Goal: Task Accomplishment & Management: Use online tool/utility

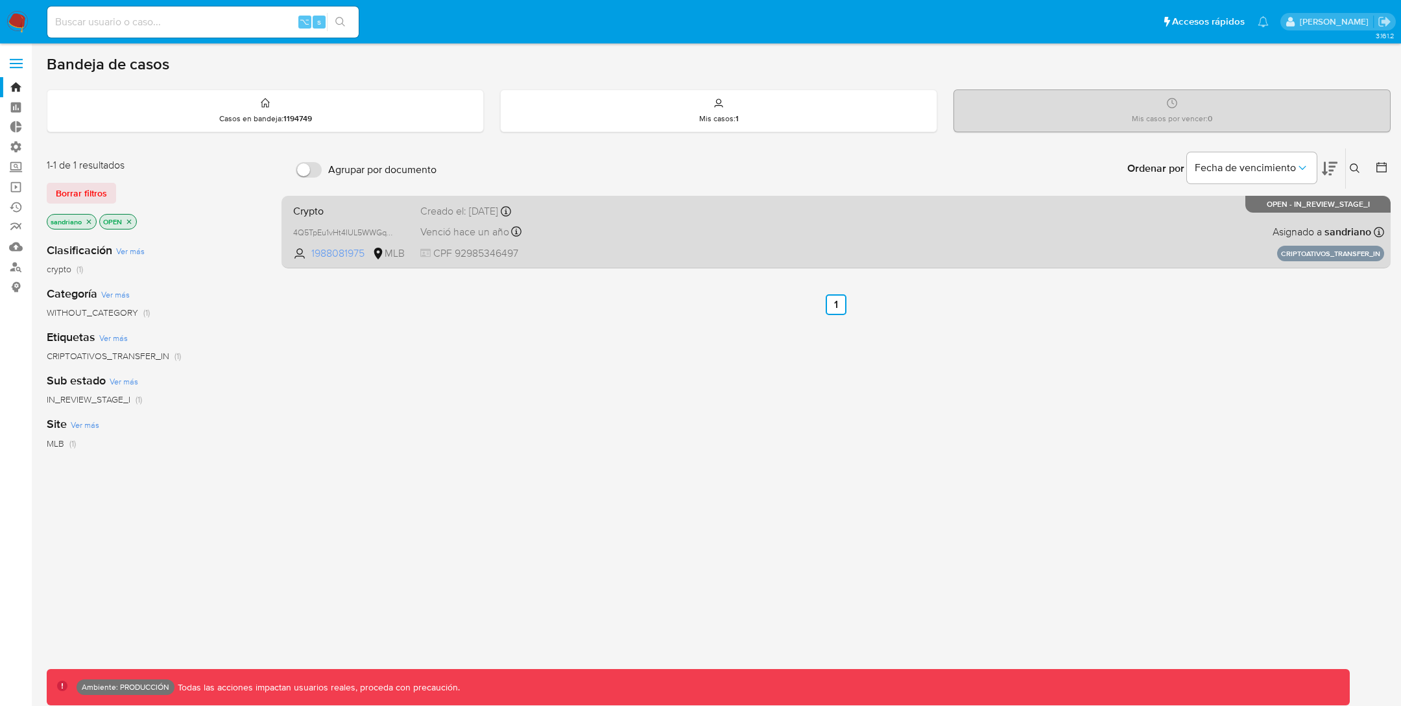
click at [343, 257] on span "1988081975" at bounding box center [340, 254] width 58 height 14
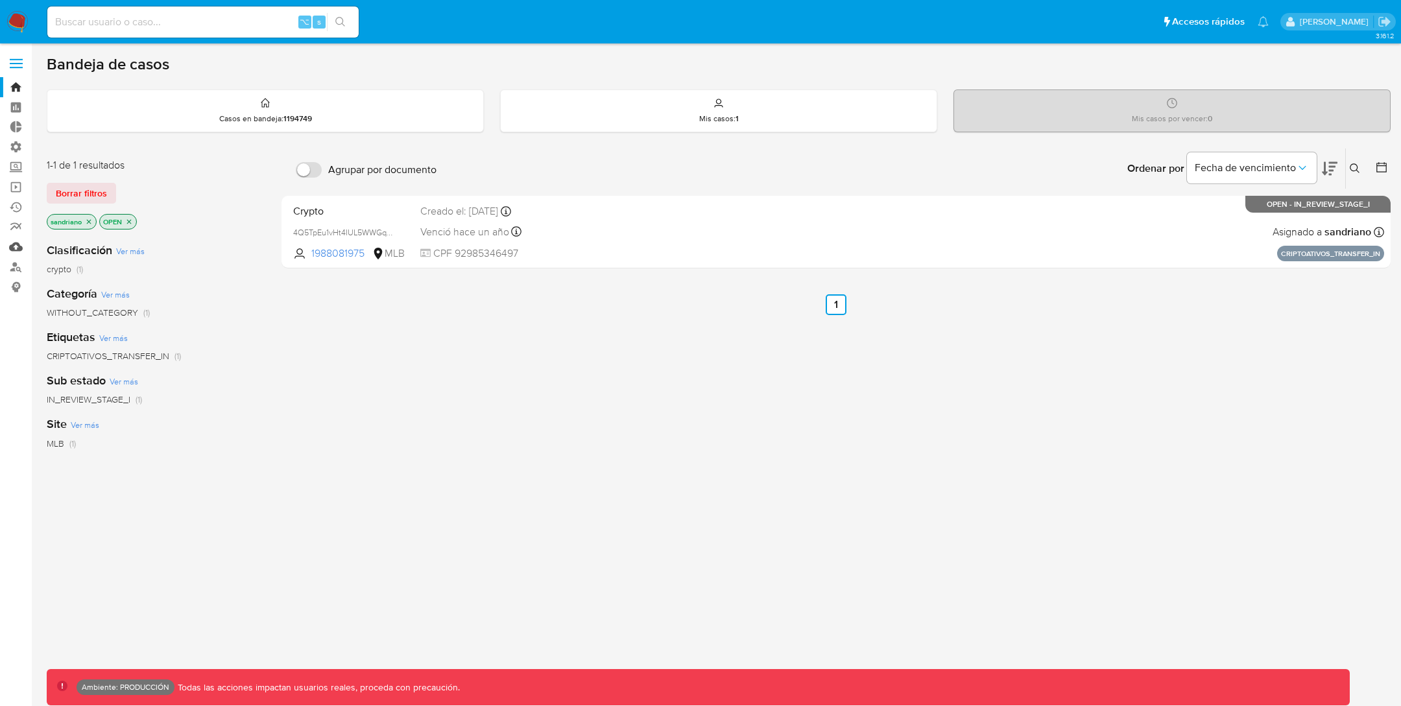
click at [18, 248] on link "Mulan" at bounding box center [77, 247] width 154 height 20
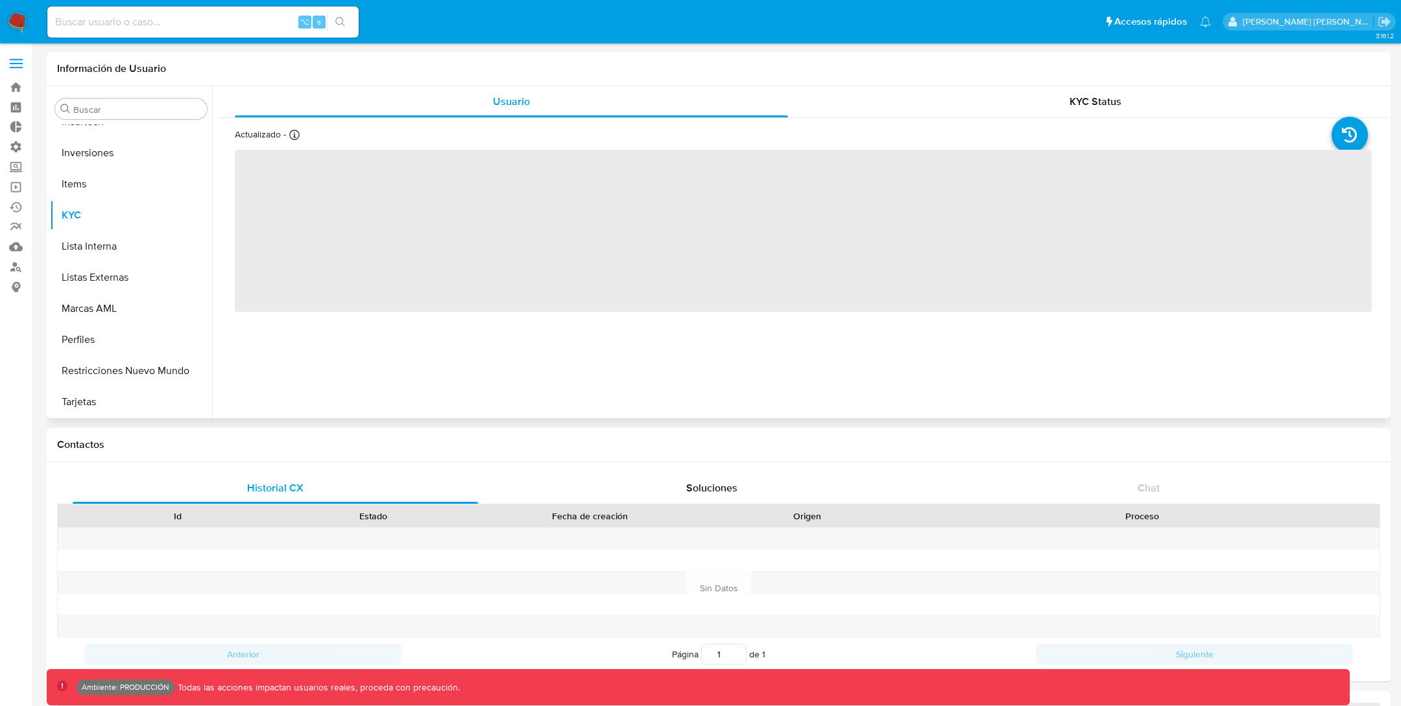
scroll to position [14, 0]
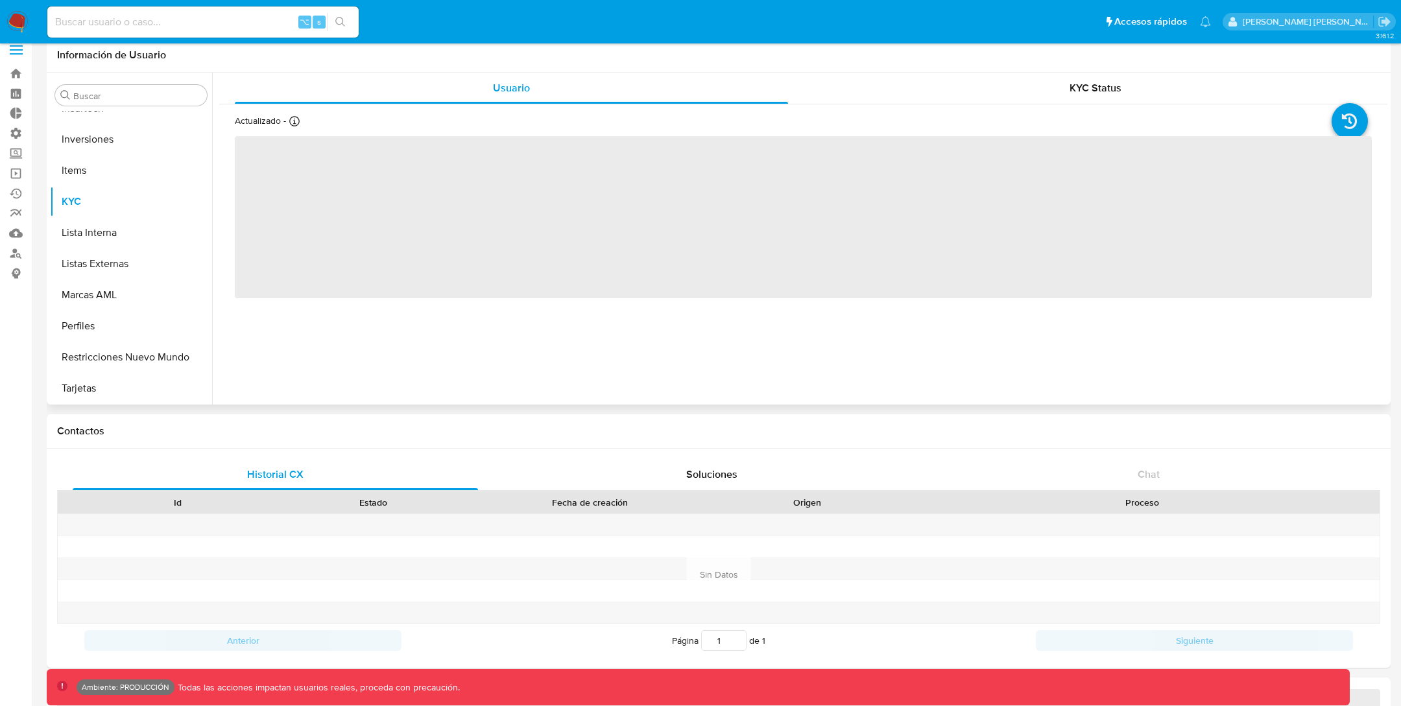
select select "10"
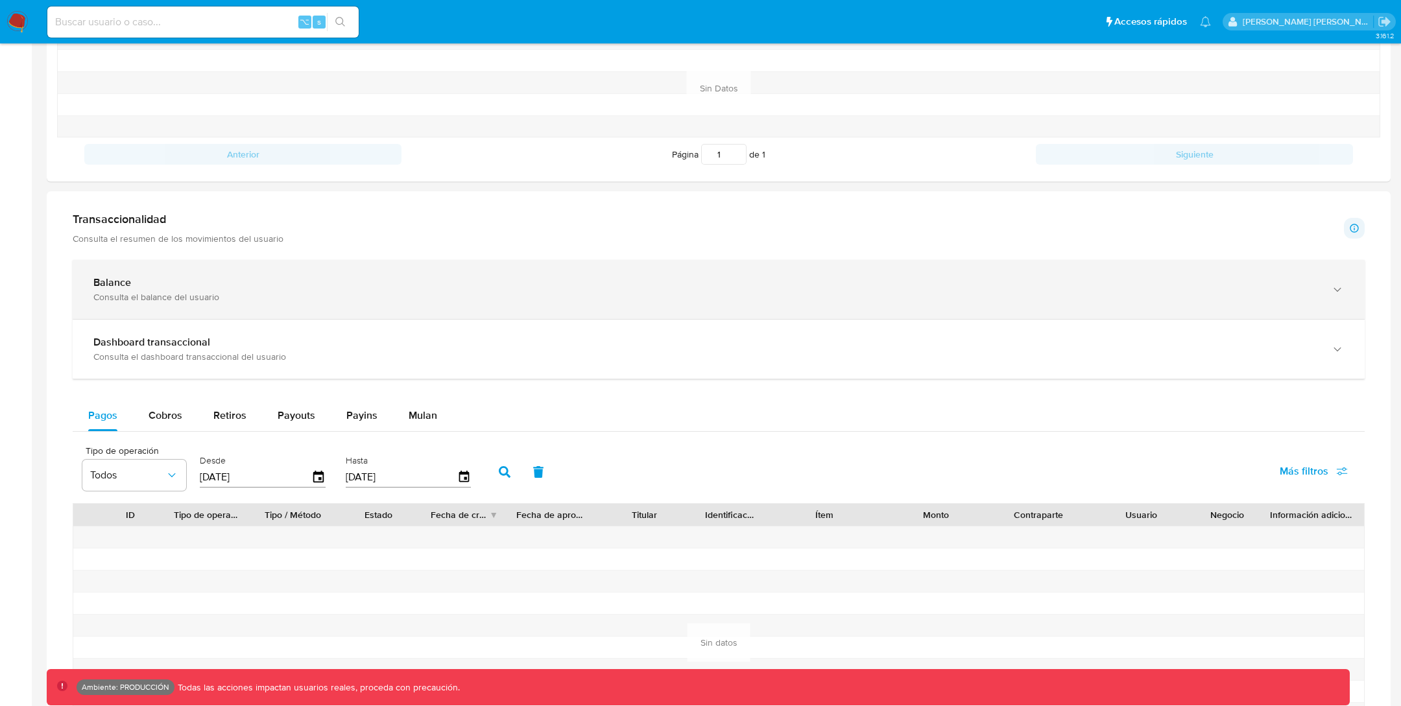
scroll to position [510, 0]
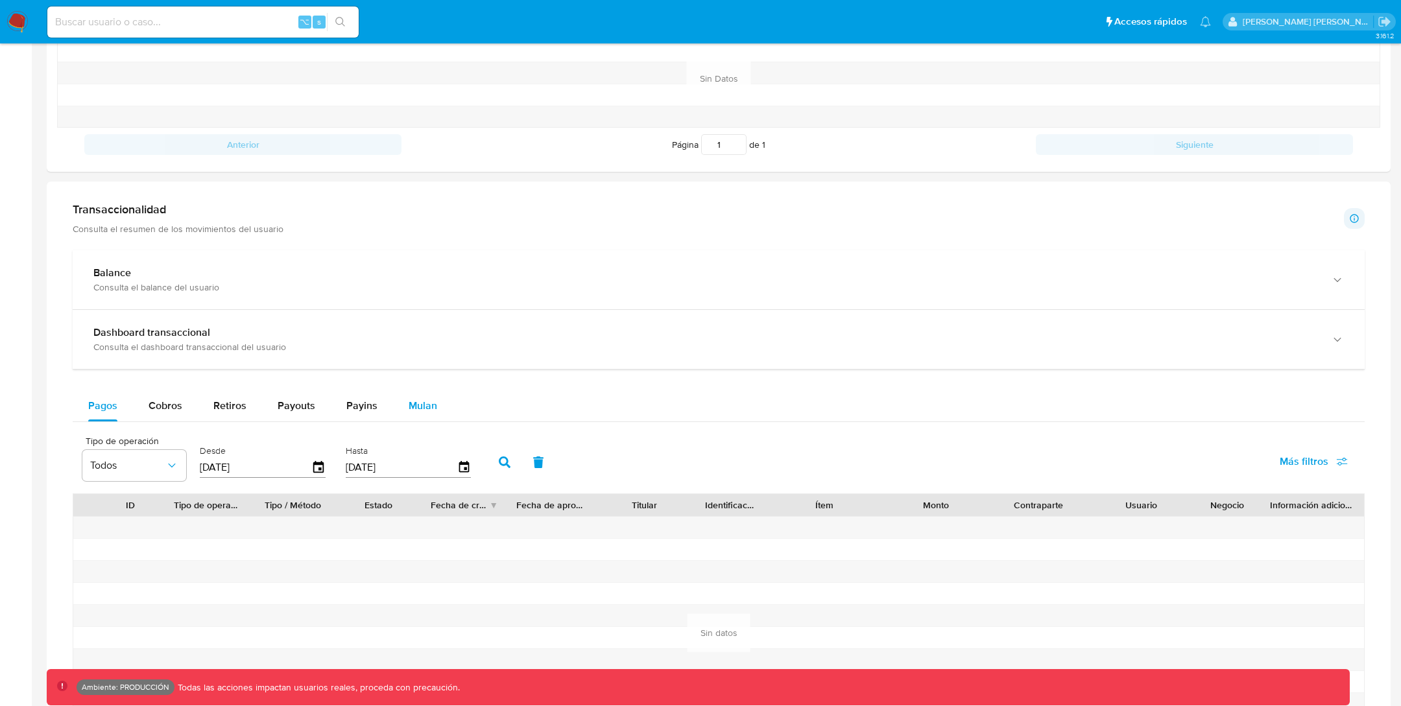
click at [417, 410] on span "Mulan" at bounding box center [423, 405] width 29 height 15
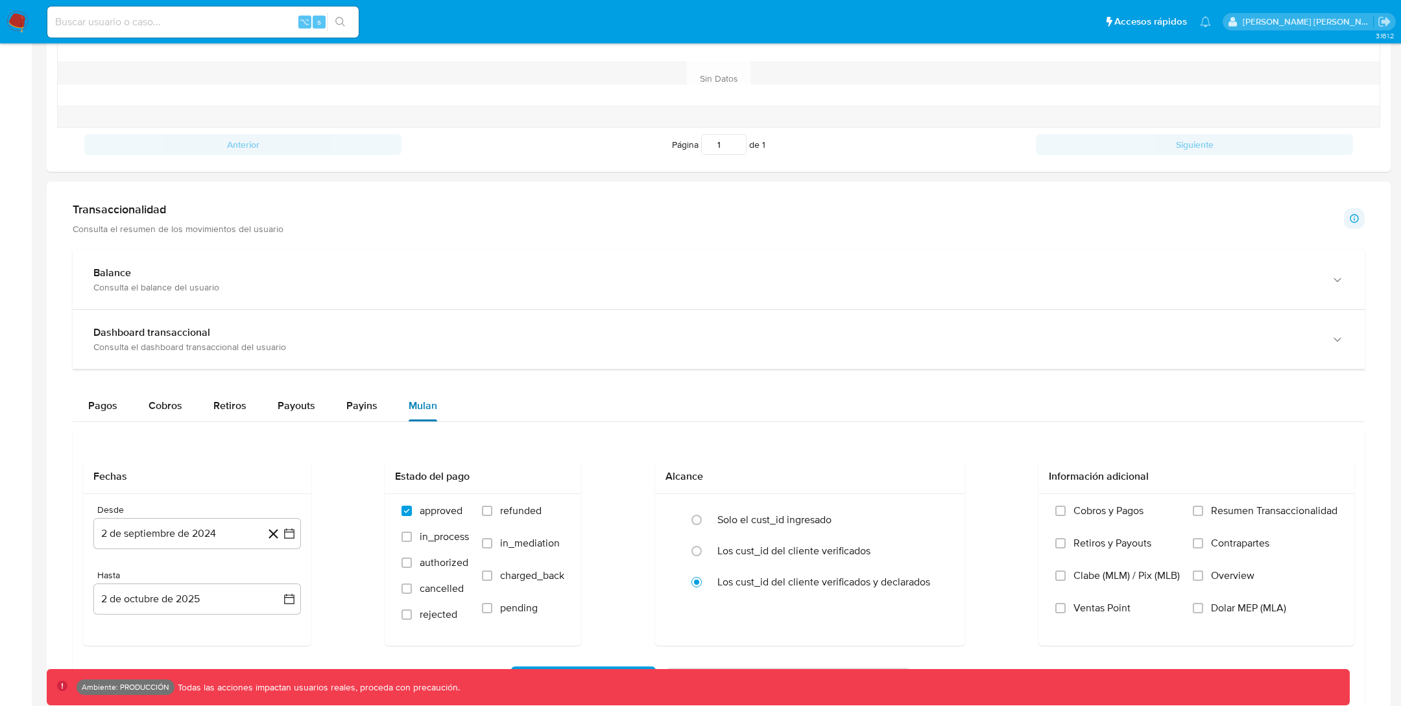
click at [417, 410] on span "Mulan" at bounding box center [423, 405] width 29 height 15
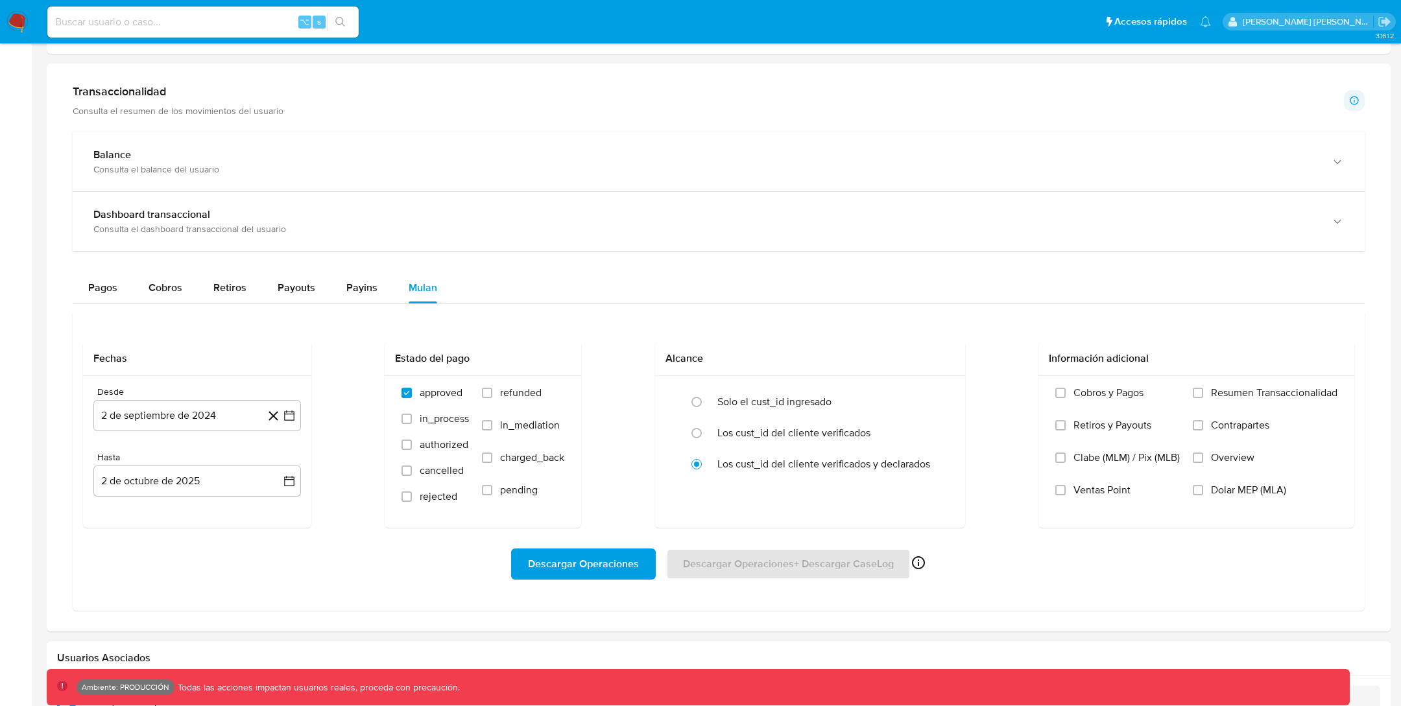
scroll to position [618, 0]
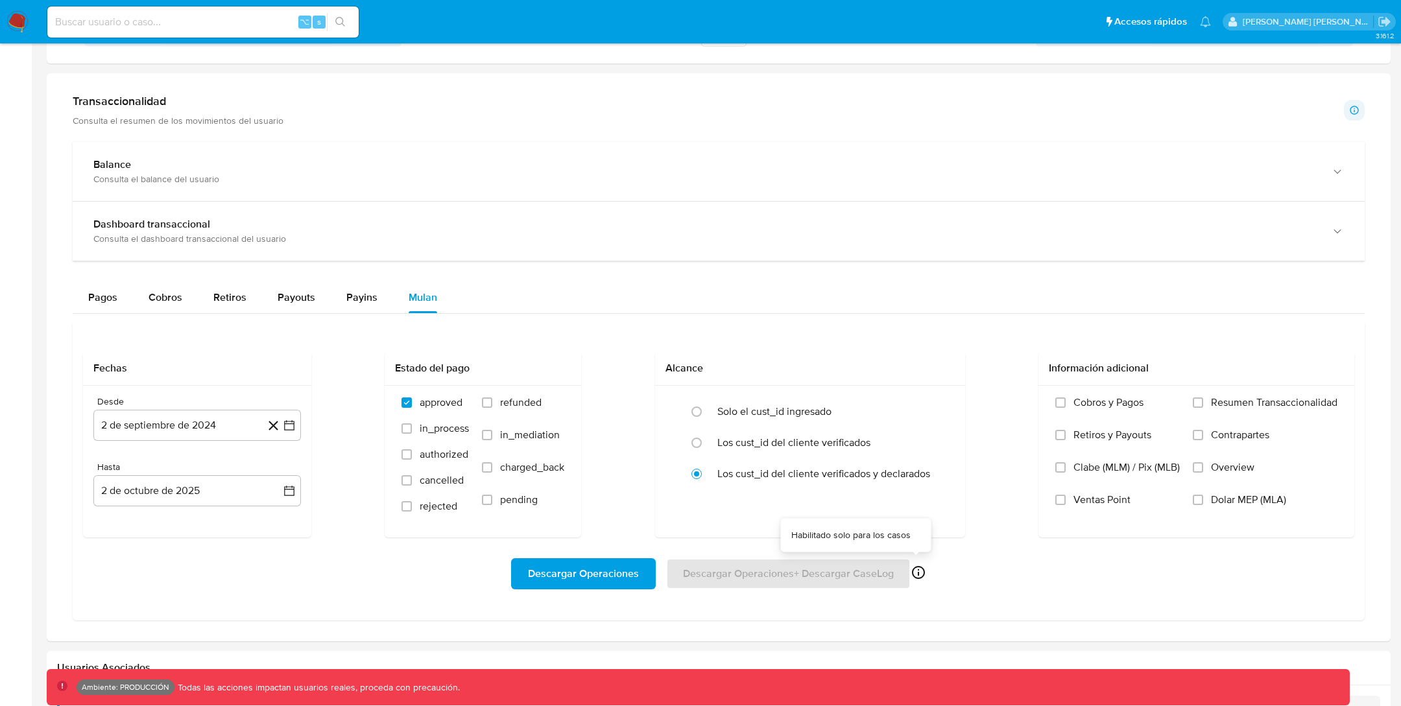
click at [925, 570] on div "Descargar Operaciones Descargar Operaciones + Descargar CaseLog Habilitado solo…" at bounding box center [719, 574] width 1272 height 31
click at [916, 566] on icon at bounding box center [919, 573] width 16 height 16
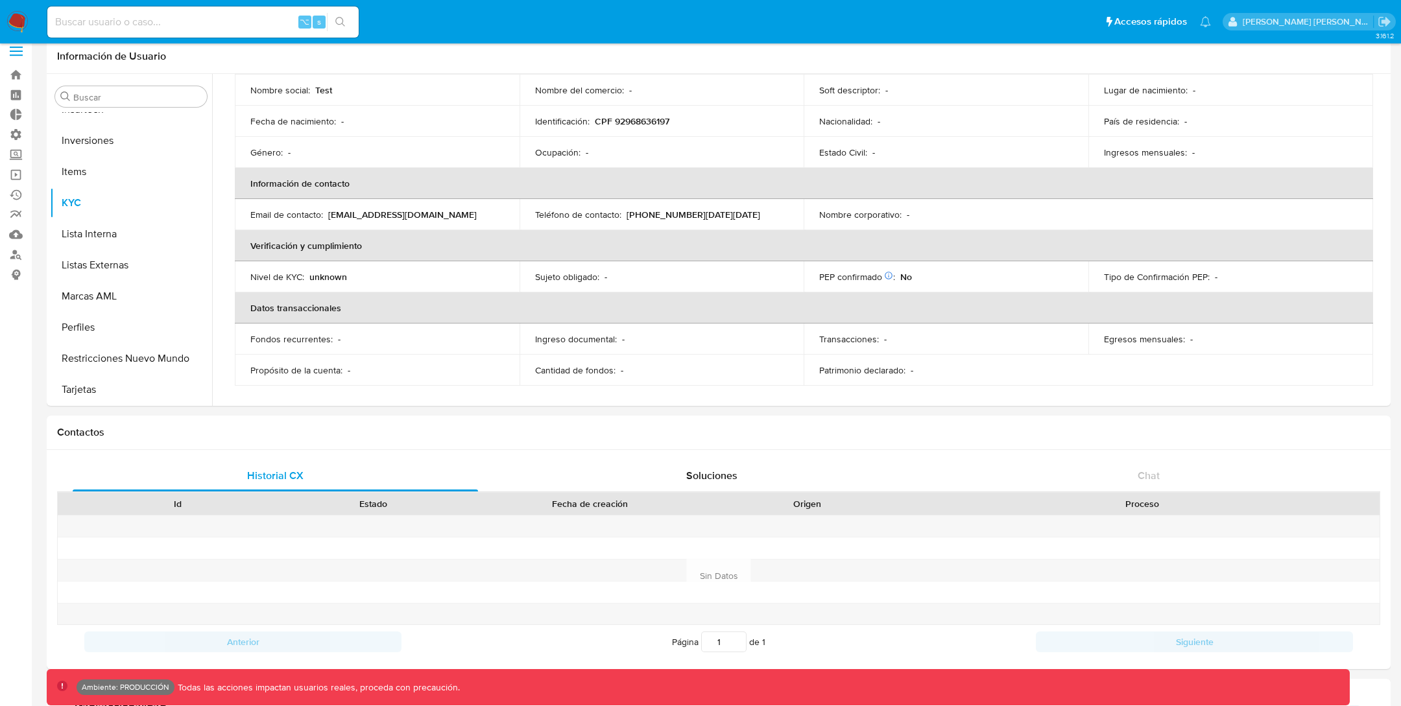
scroll to position [0, 0]
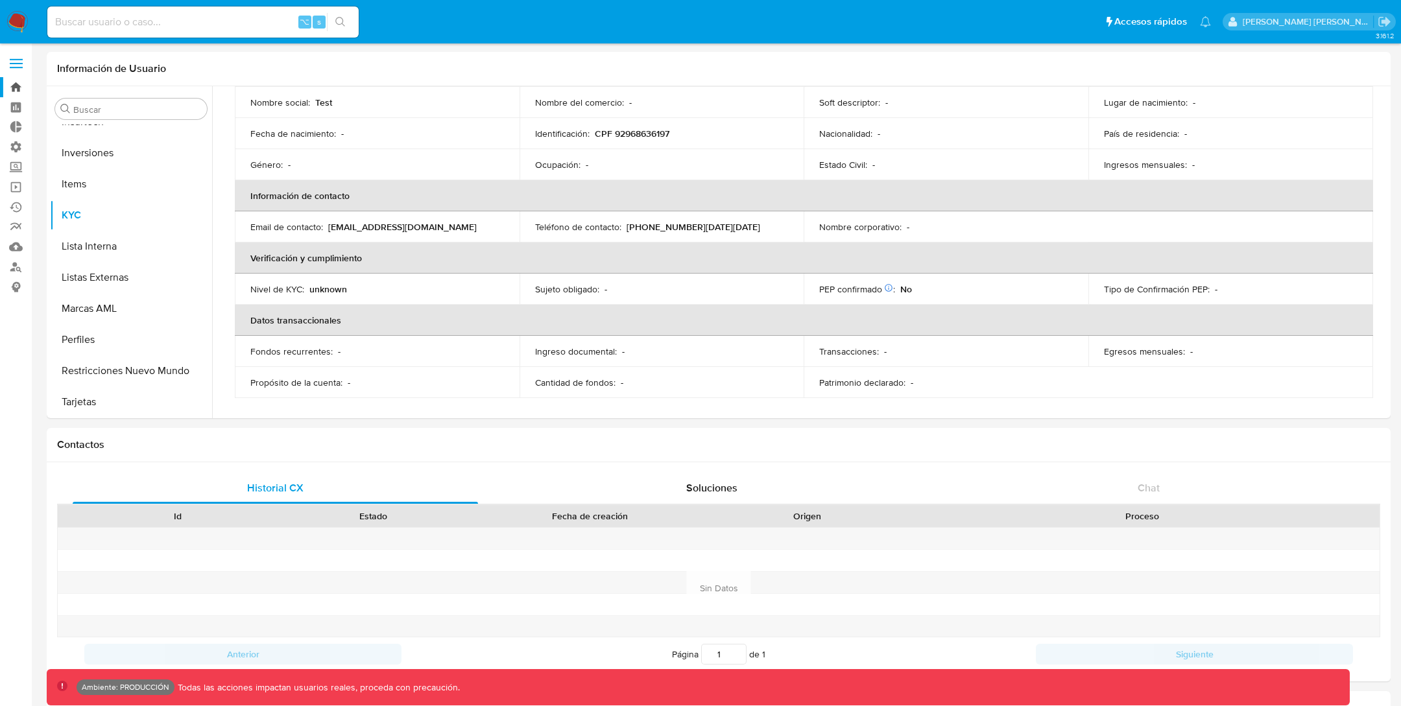
click at [23, 86] on link "Bandeja" at bounding box center [77, 87] width 154 height 20
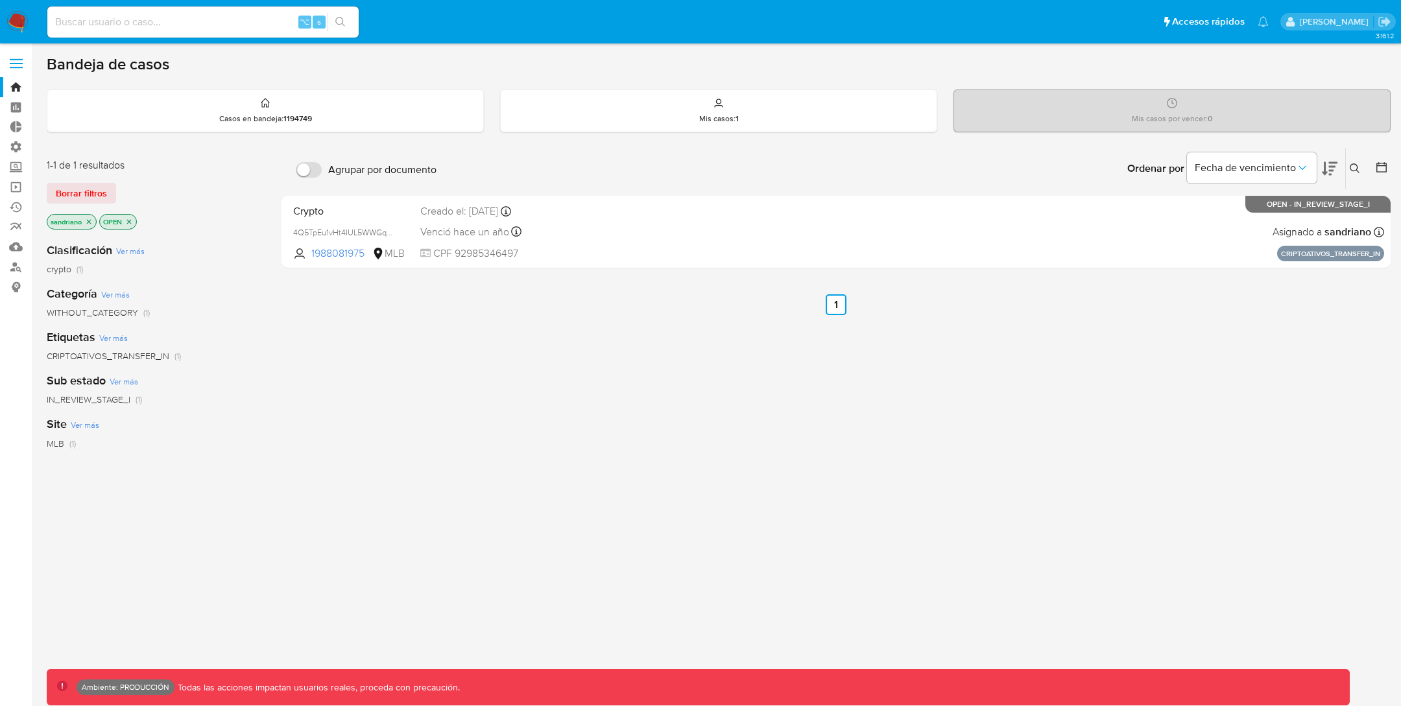
click at [88, 221] on icon "close-filter" at bounding box center [89, 221] width 5 height 5
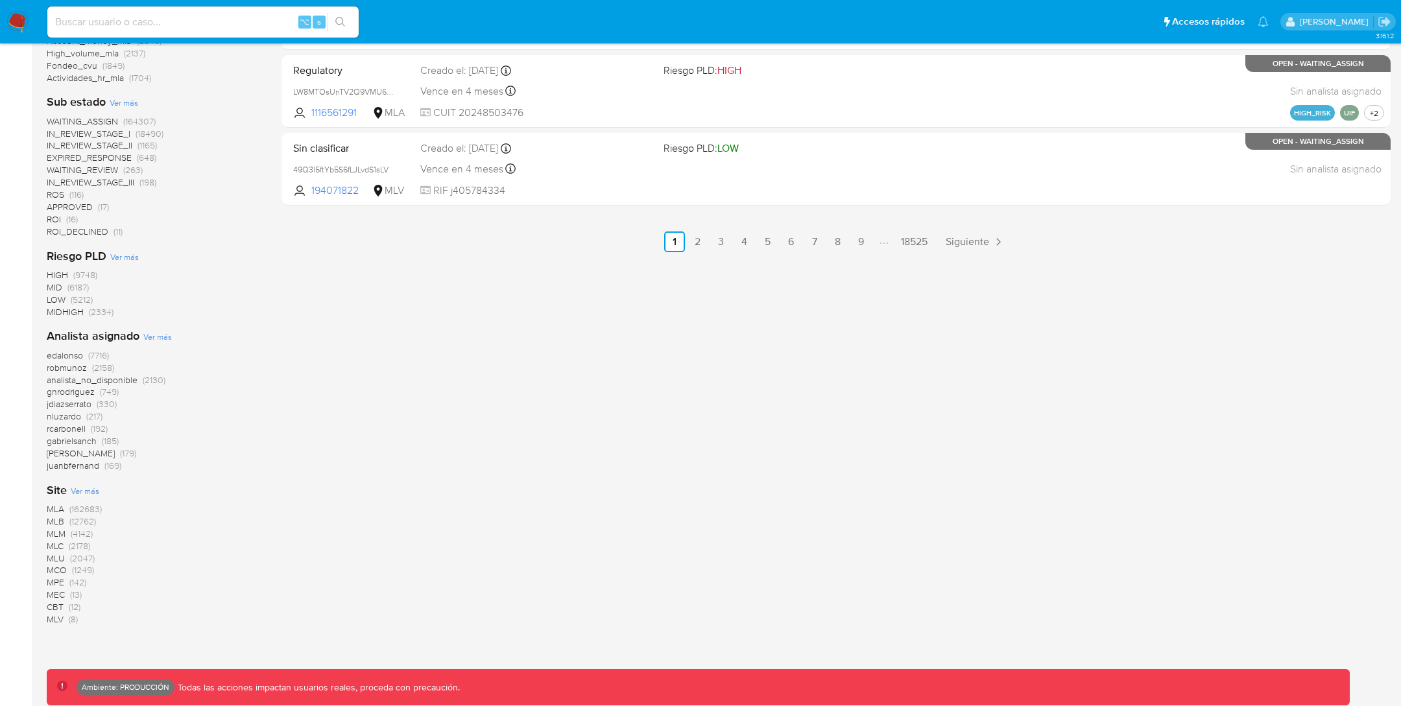
scroll to position [800, 0]
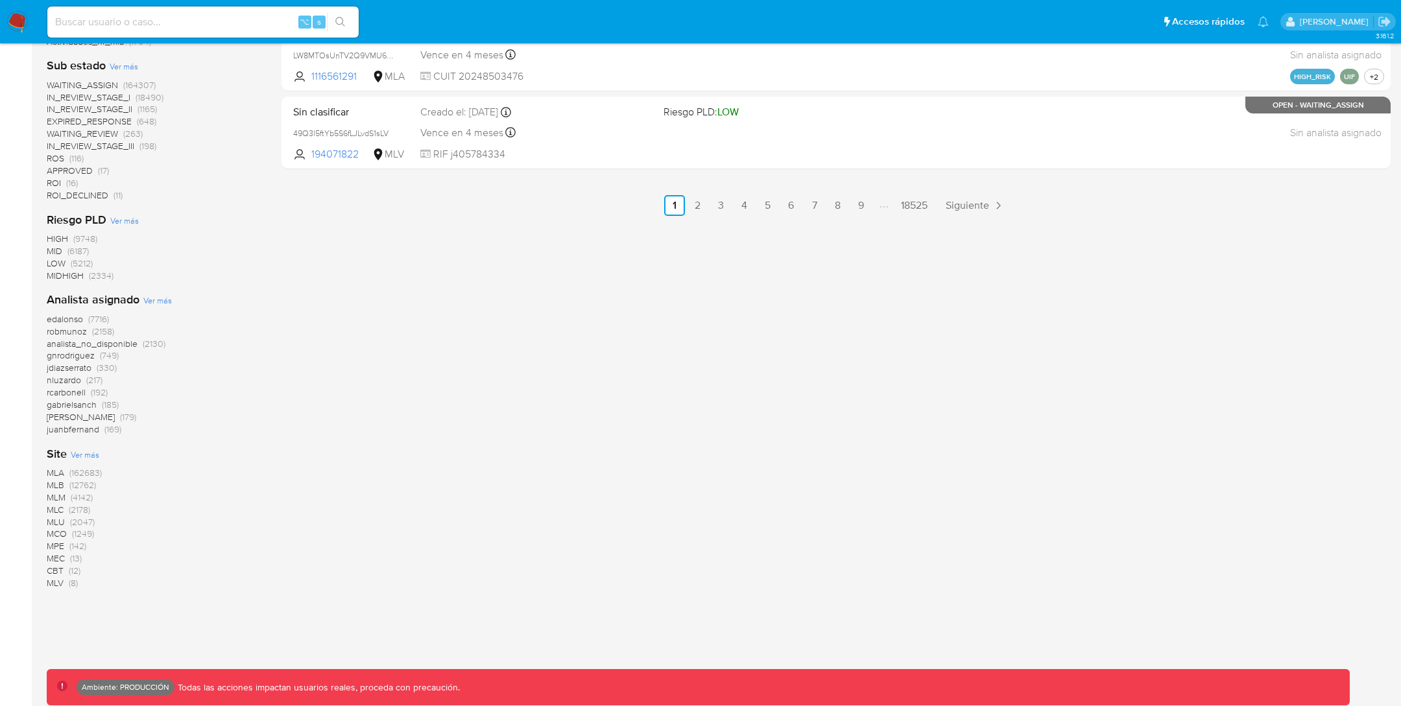
click at [60, 488] on span "MLB" at bounding box center [56, 485] width 18 height 13
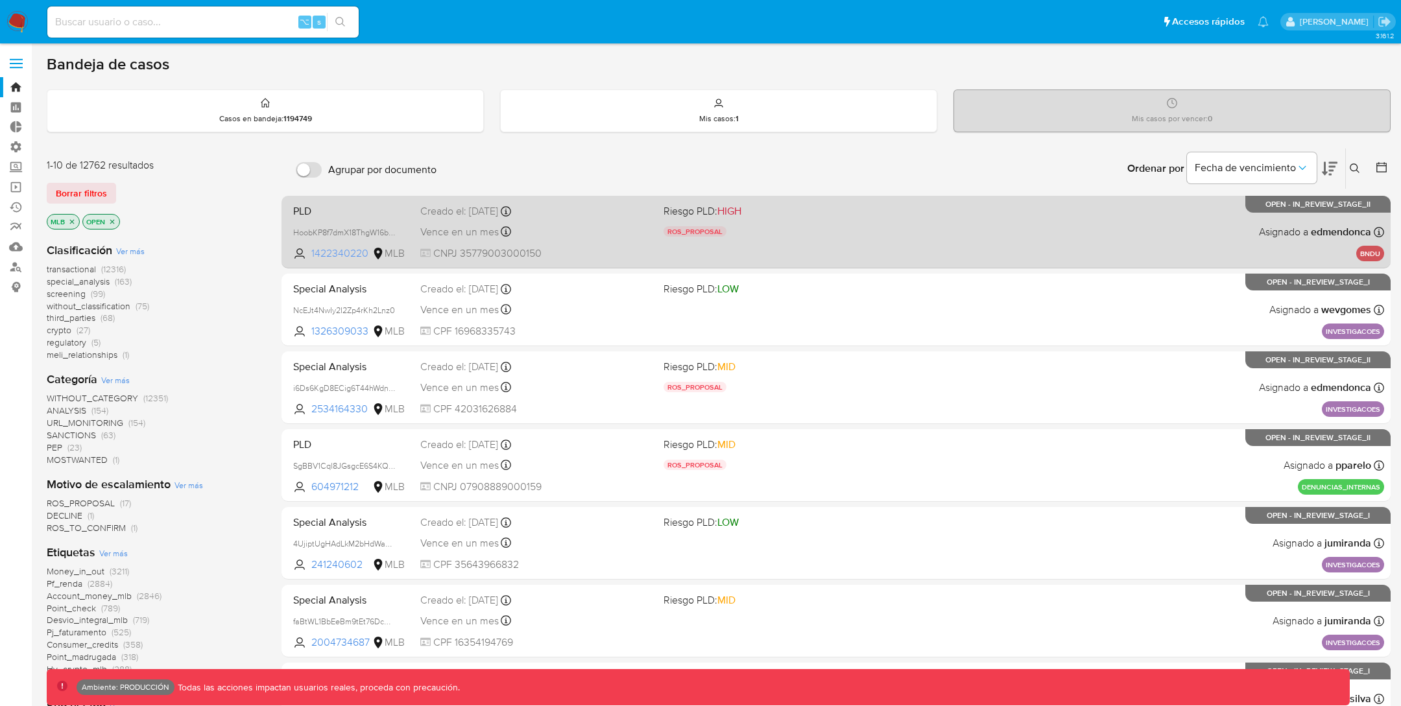
click at [349, 252] on span "1422340220" at bounding box center [340, 254] width 58 height 14
click at [328, 223] on div "PLD HoobKP8f7dmX18ThgW16bOX0 1422340220 MLB Riesgo PLD: HIGH ROS_PROPOSAL Motiv…" at bounding box center [836, 232] width 1096 height 66
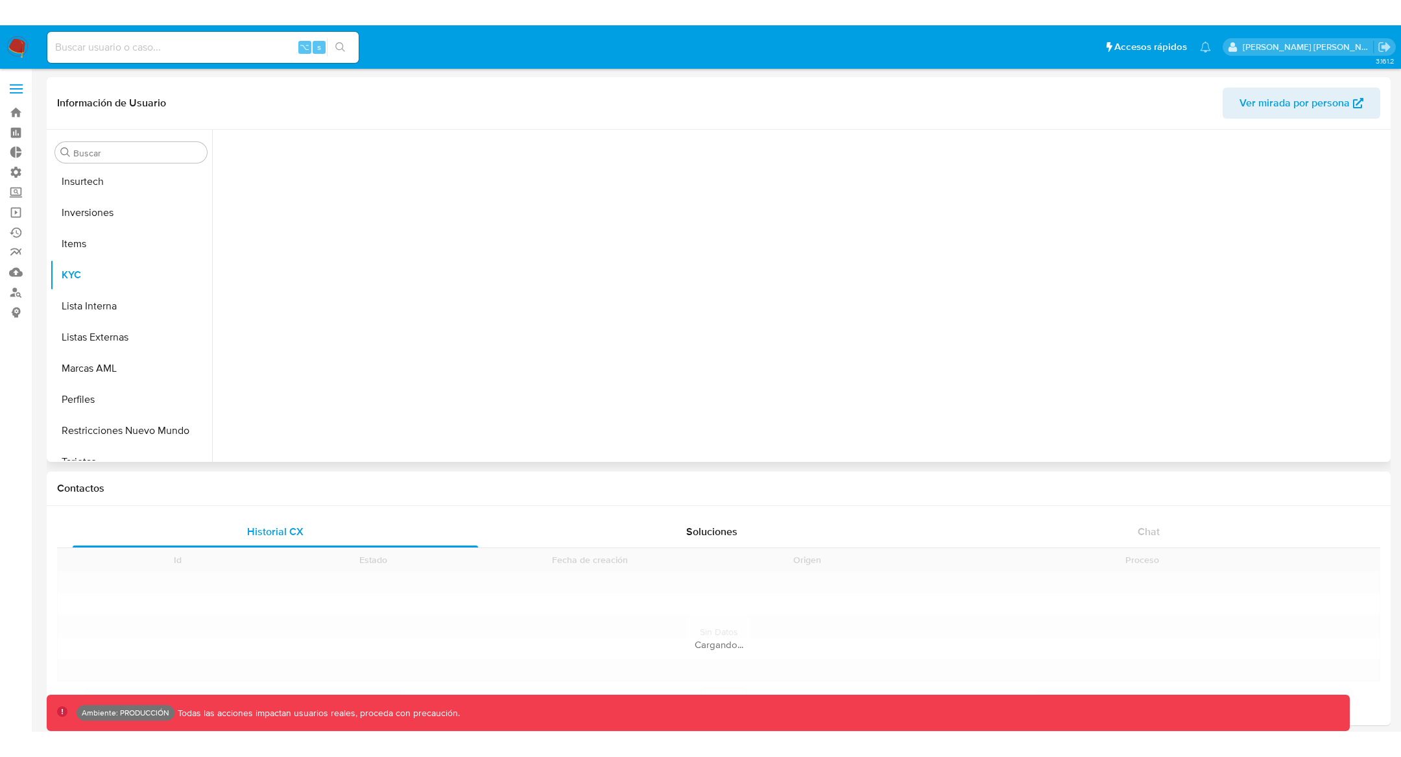
scroll to position [673, 0]
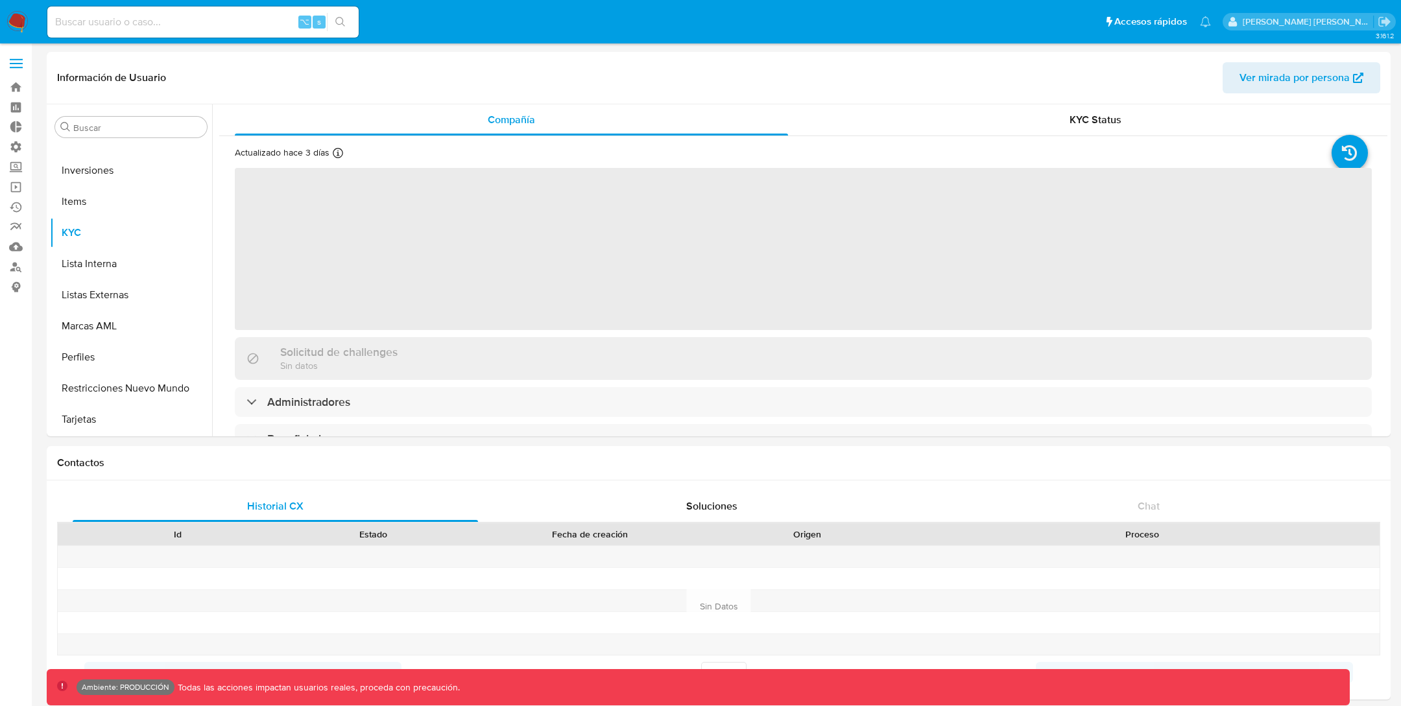
select select "10"
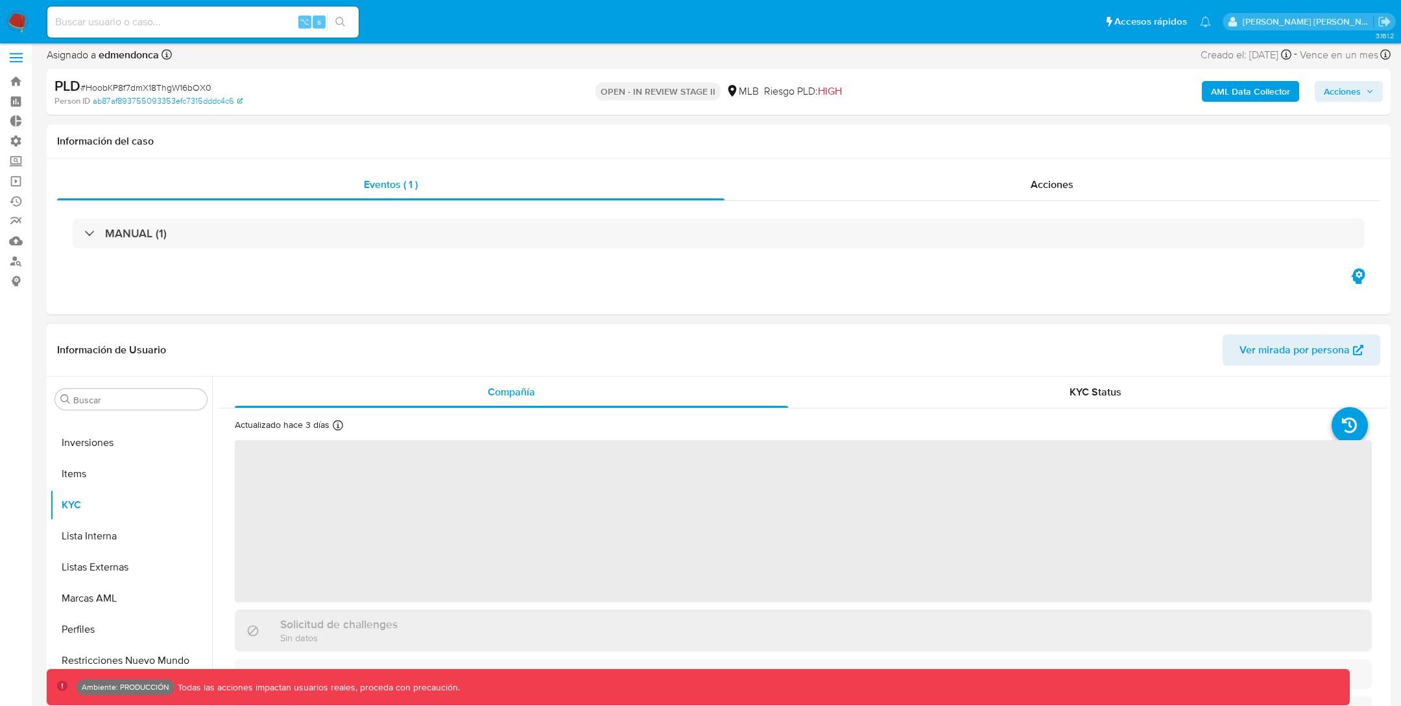
scroll to position [6, 0]
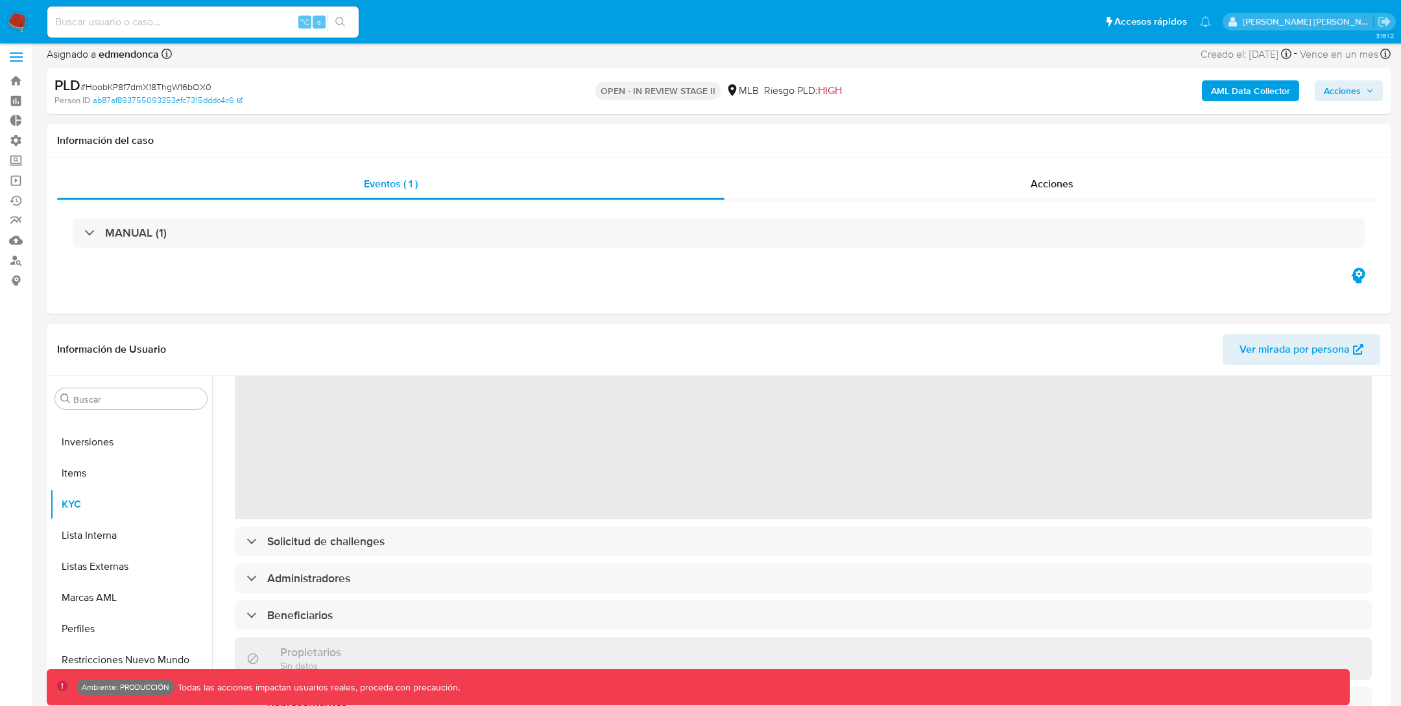
select select "10"
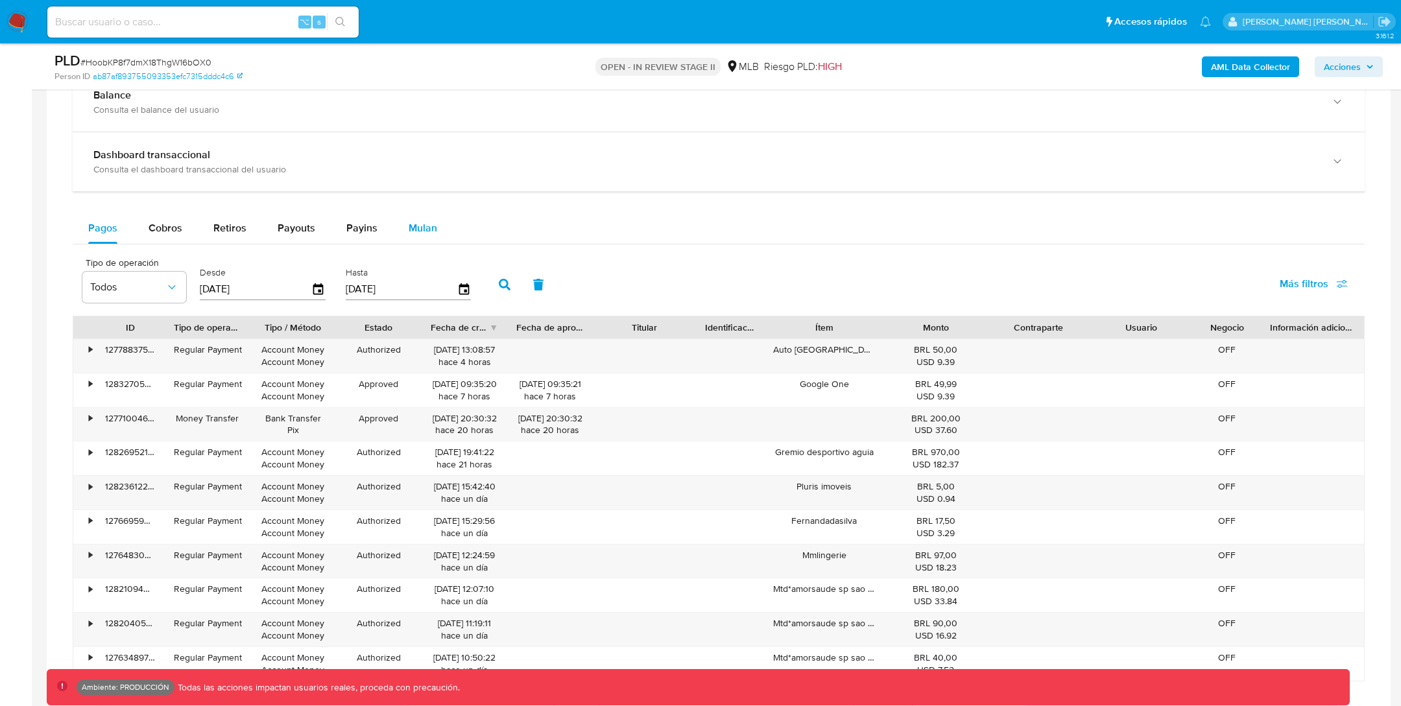
scroll to position [939, 0]
click at [412, 216] on div "Mulan" at bounding box center [423, 227] width 29 height 31
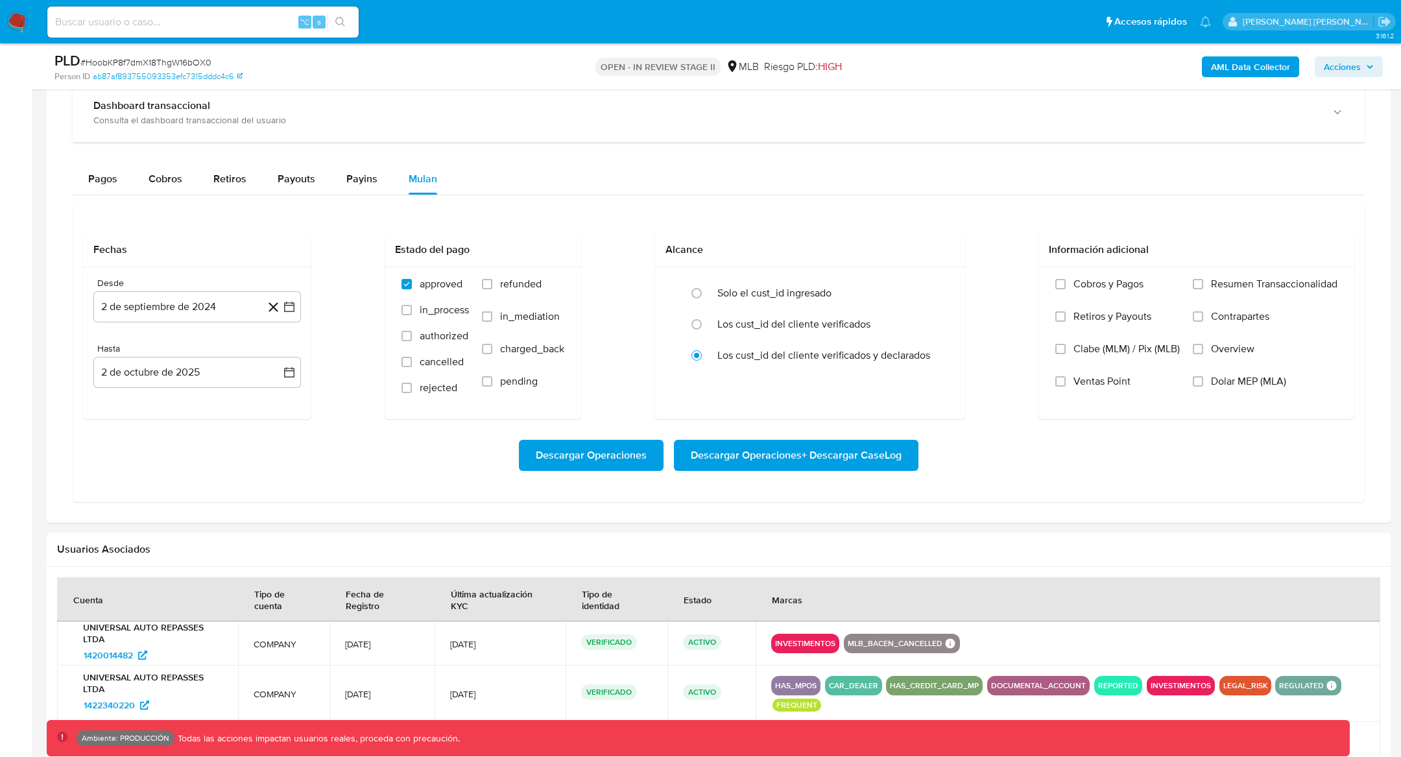
scroll to position [1008, 0]
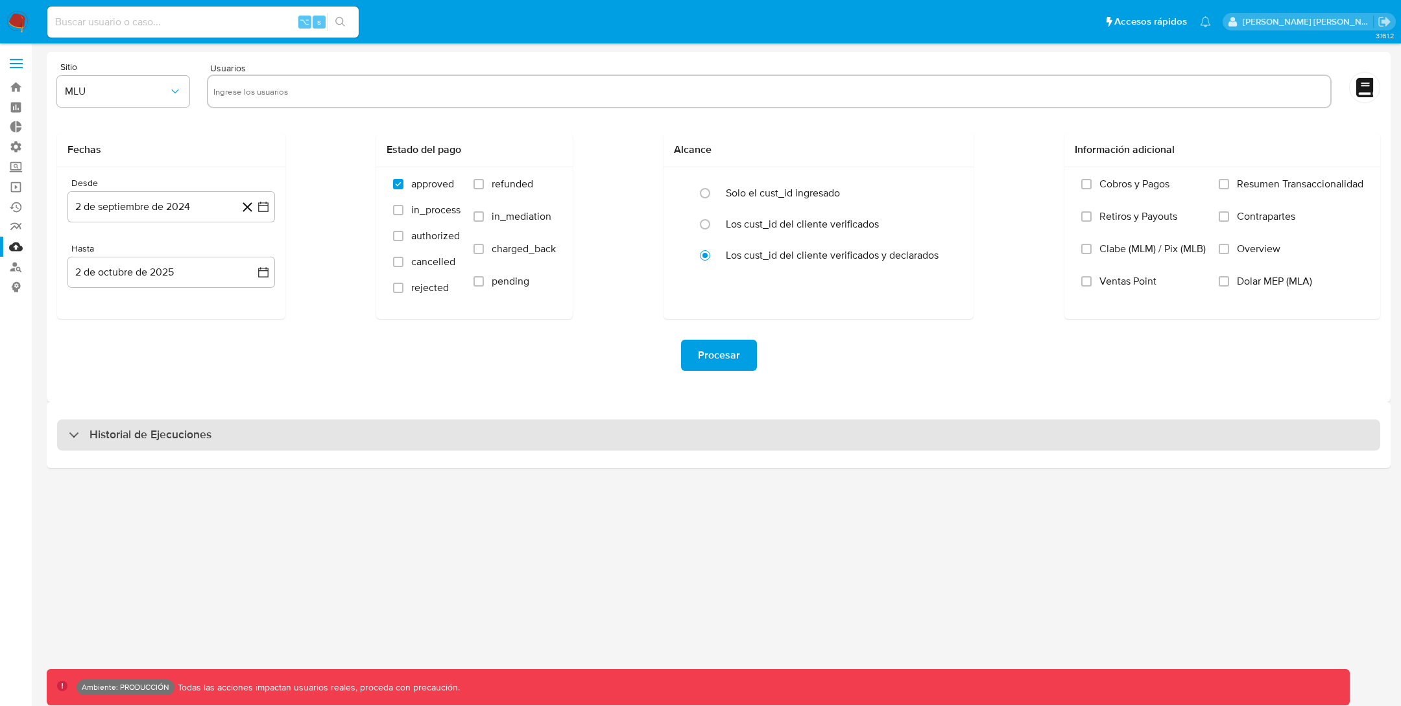
click at [142, 432] on h3 "Historial de Ejecuciones" at bounding box center [151, 436] width 122 height 16
select select "10"
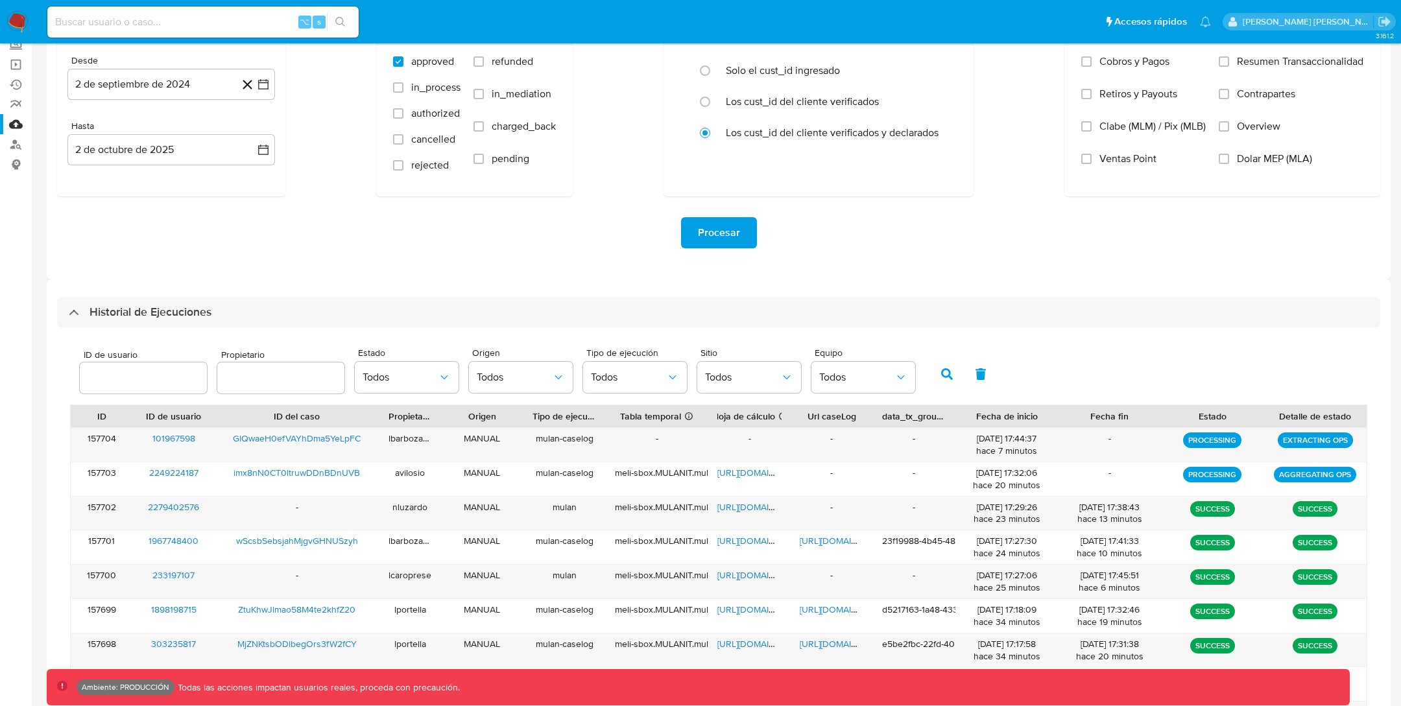
scroll to position [140, 0]
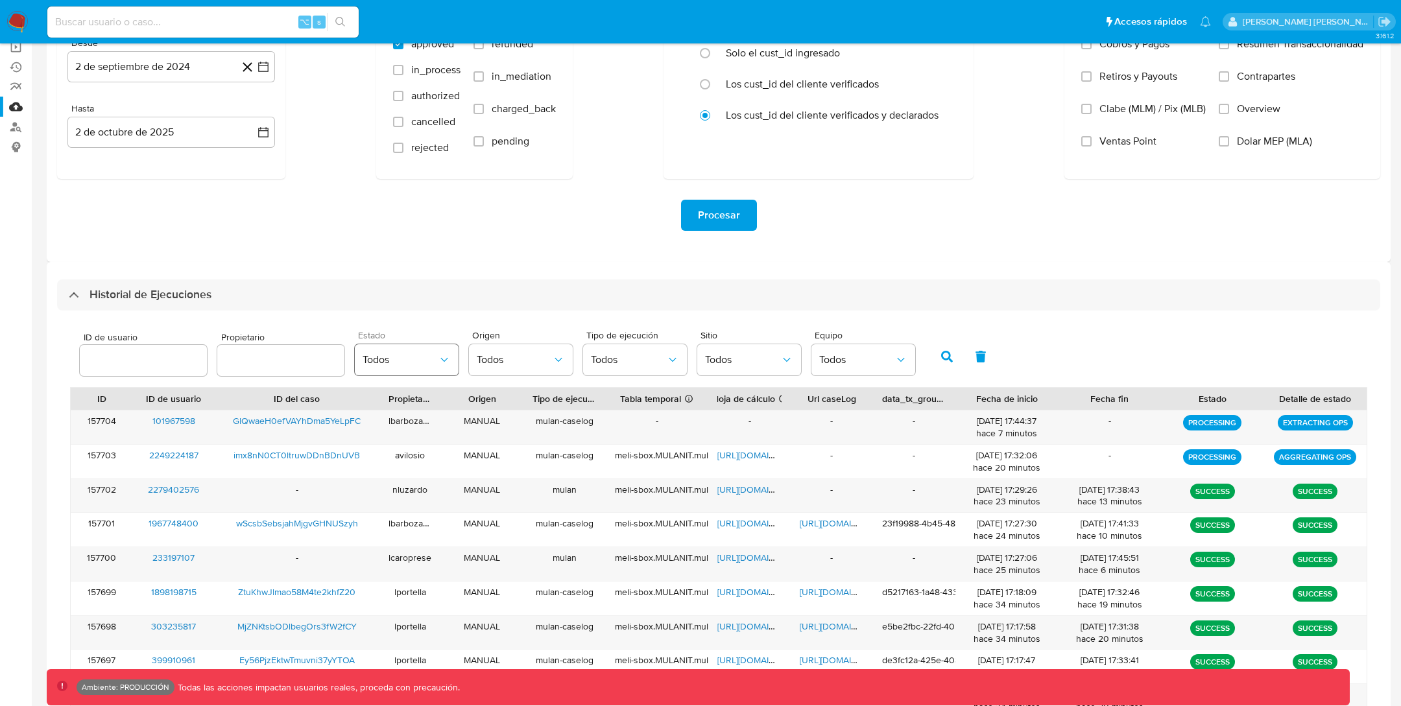
click at [405, 365] on span "Todos" at bounding box center [400, 360] width 75 height 13
click at [404, 531] on div "SUCCESS" at bounding box center [400, 532] width 75 height 31
click at [517, 358] on span "Todos" at bounding box center [514, 360] width 75 height 13
click at [610, 351] on button "Todos" at bounding box center [635, 359] width 104 height 31
click at [605, 451] on span "Mulan+CaseLog" at bounding box center [627, 457] width 73 height 13
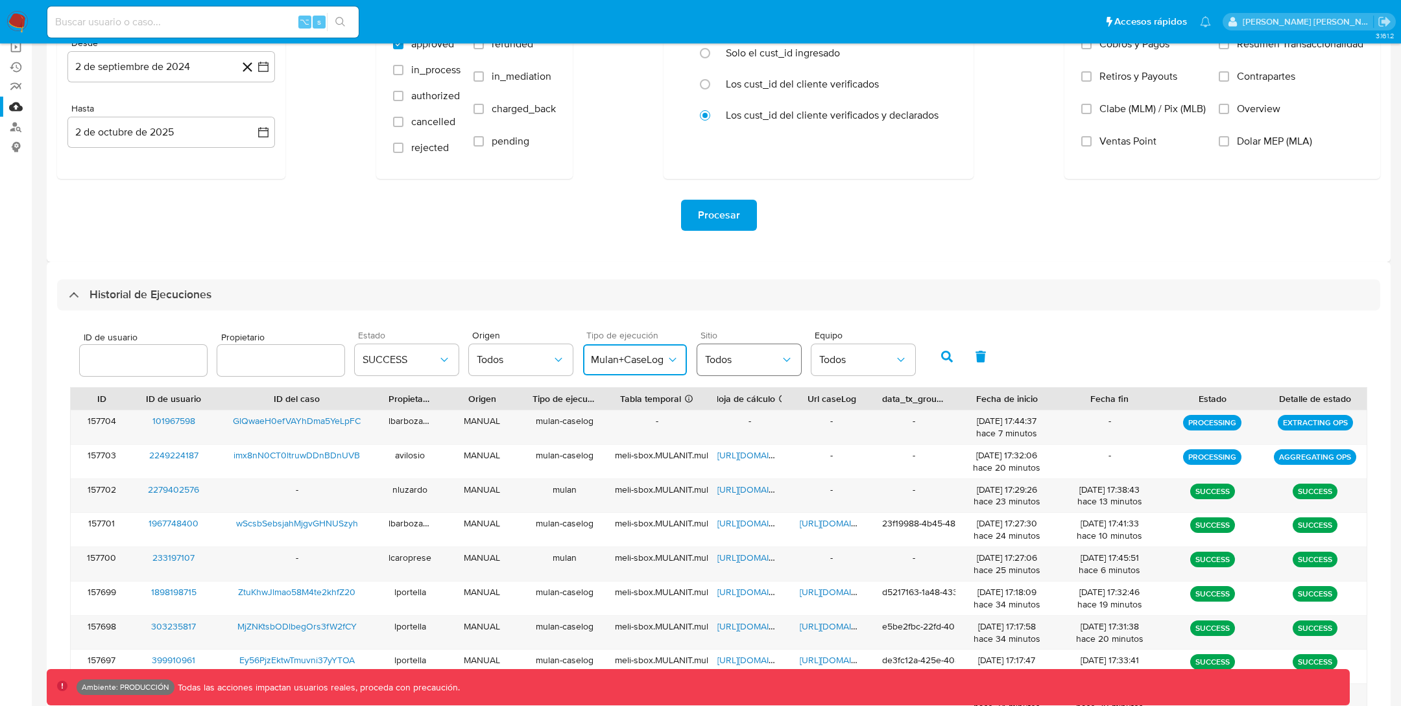
click at [762, 367] on button "Todos" at bounding box center [749, 359] width 104 height 31
click at [738, 455] on div "MLB" at bounding box center [742, 457] width 75 height 31
click at [941, 359] on icon "button" at bounding box center [947, 357] width 12 height 12
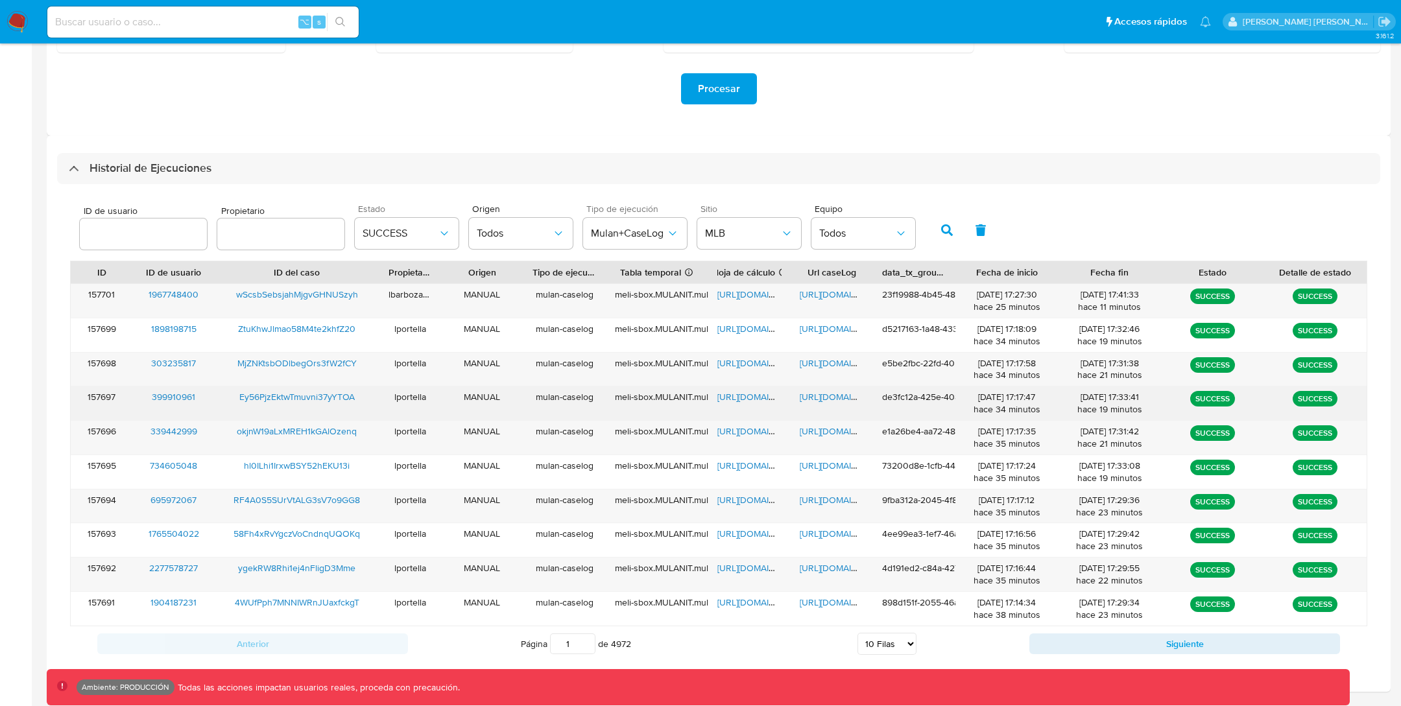
scroll to position [272, 0]
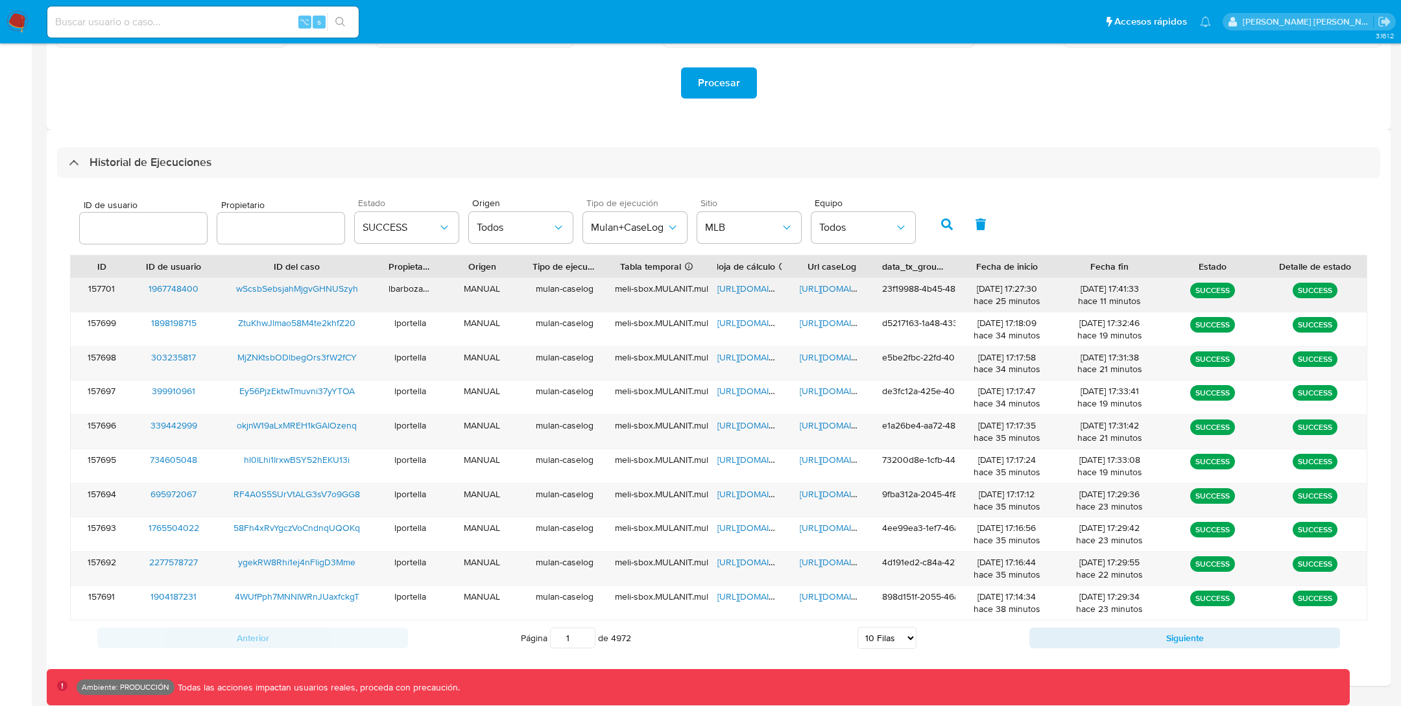
click at [838, 290] on span "[URL][DOMAIN_NAME]" at bounding box center [845, 288] width 90 height 13
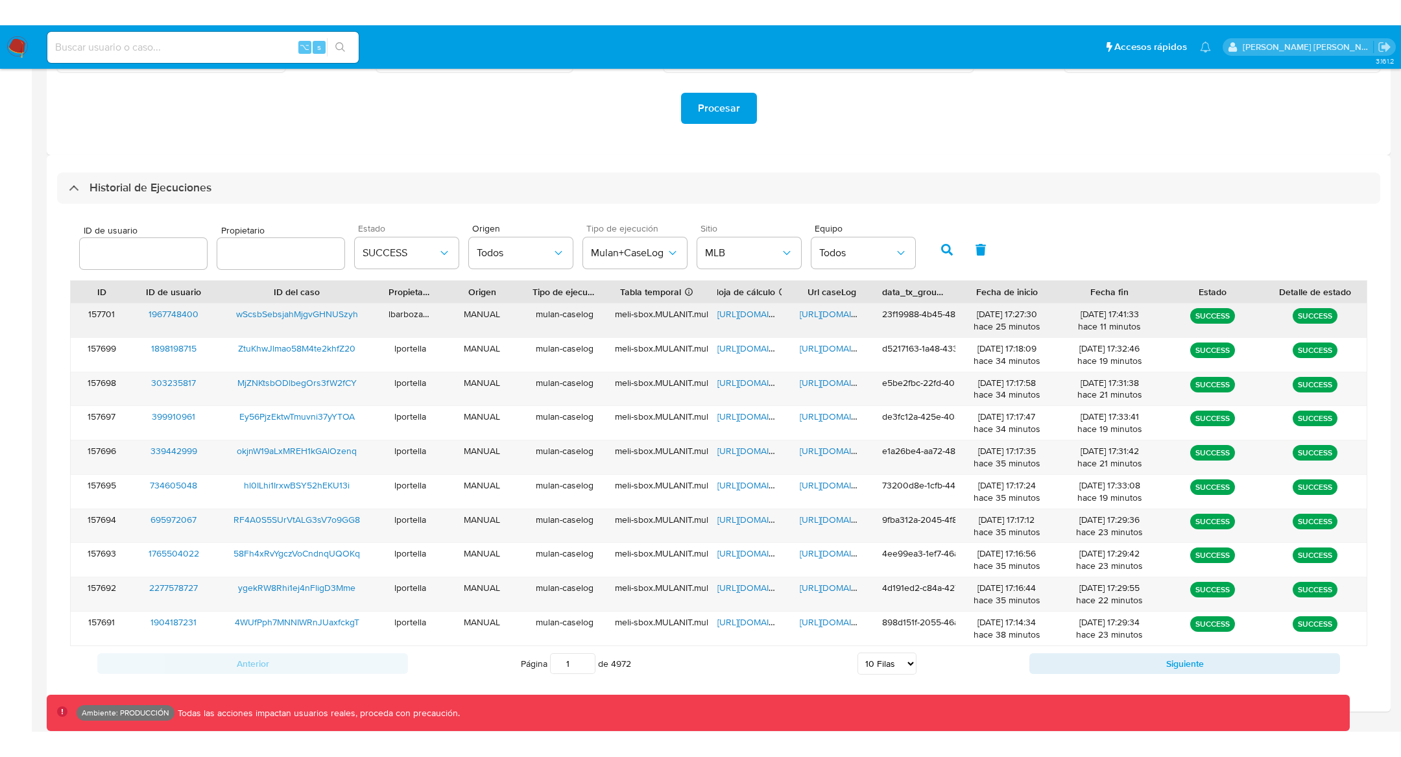
scroll to position [254, 0]
